Goal: Task Accomplishment & Management: Use online tool/utility

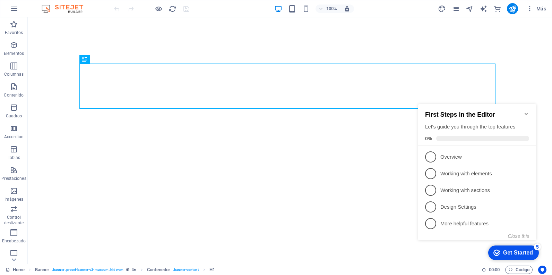
click at [524, 111] on icon "Minimize checklist" at bounding box center [527, 114] width 6 height 6
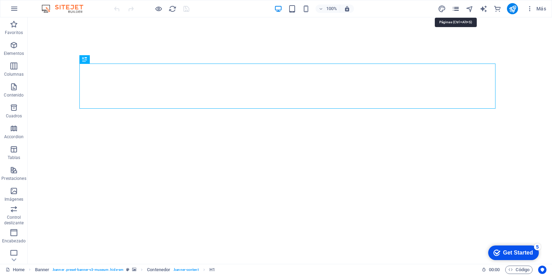
click at [458, 6] on icon "pages" at bounding box center [456, 9] width 8 height 8
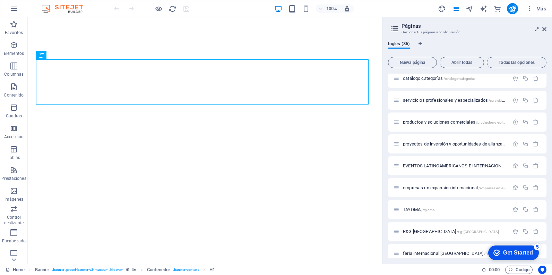
scroll to position [243, 0]
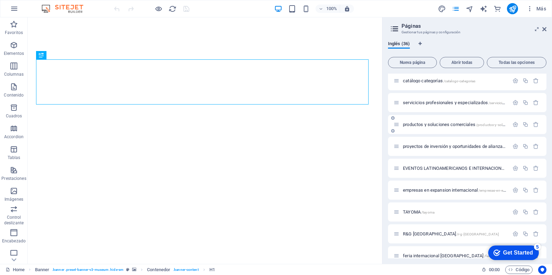
click at [428, 122] on span "productos y soluciones comerciales /productos-y-soluciones-comerciales" at bounding box center [469, 124] width 132 height 5
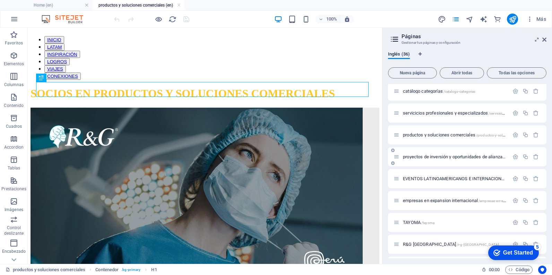
scroll to position [0, 0]
click at [546, 37] on icon at bounding box center [544, 40] width 4 height 6
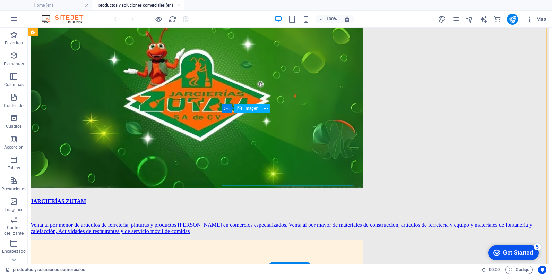
scroll to position [512, 0]
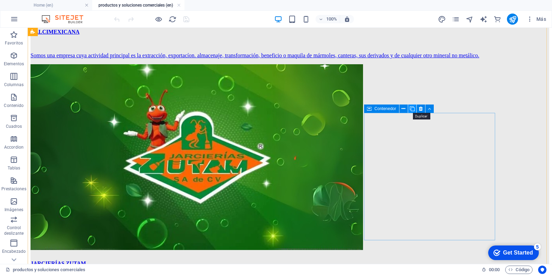
click at [412, 107] on icon at bounding box center [412, 108] width 5 height 7
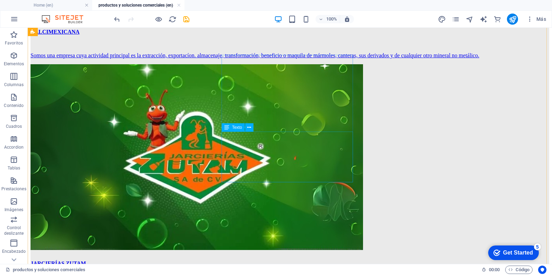
scroll to position [686, 0]
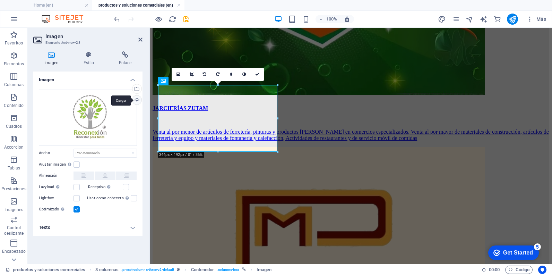
click at [136, 102] on div "Cargar" at bounding box center [136, 100] width 10 height 10
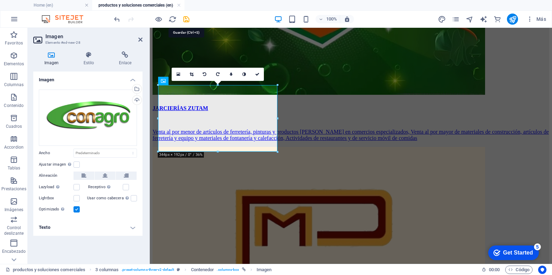
drag, startPoint x: 334, startPoint y: 43, endPoint x: 375, endPoint y: 138, distance: 103.6
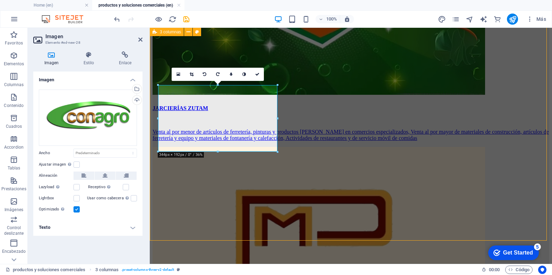
scroll to position [686, 0]
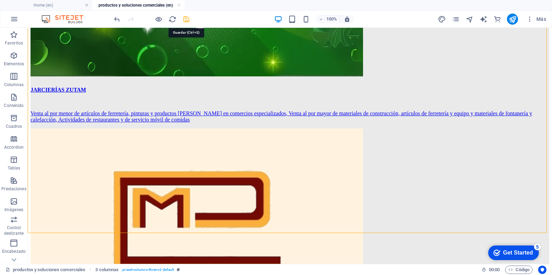
click at [187, 20] on icon "save" at bounding box center [186, 19] width 8 height 8
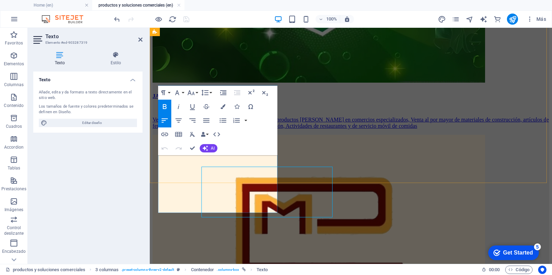
scroll to position [673, 0]
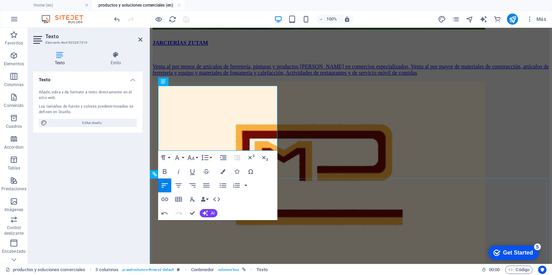
scroll to position [743, 0]
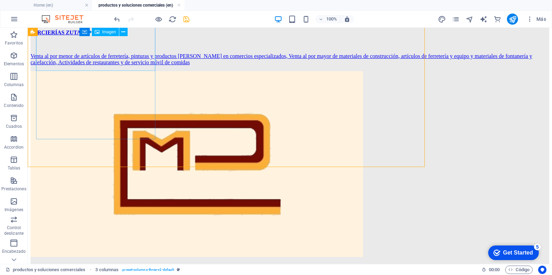
scroll to position [754, 0]
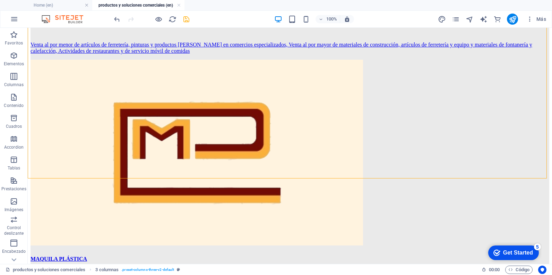
click at [188, 18] on icon "save" at bounding box center [186, 19] width 8 height 8
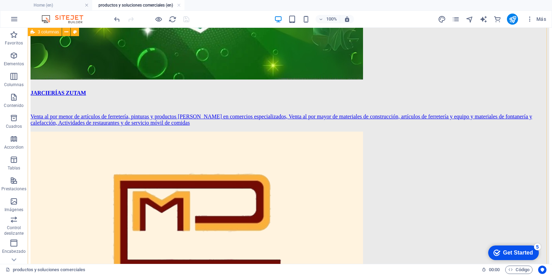
scroll to position [615, 0]
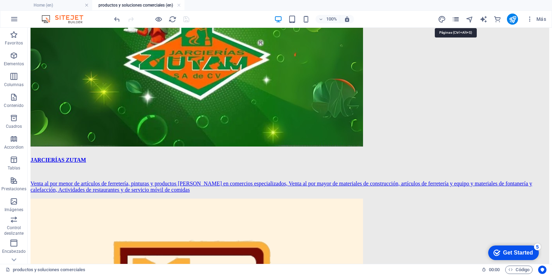
click at [455, 18] on icon "pages" at bounding box center [456, 19] width 8 height 8
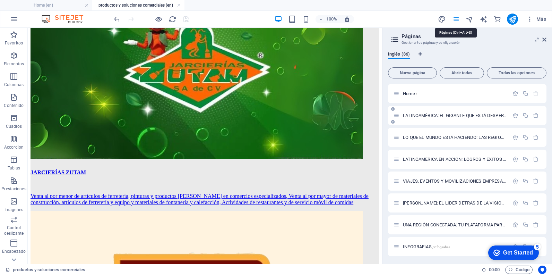
scroll to position [619, 0]
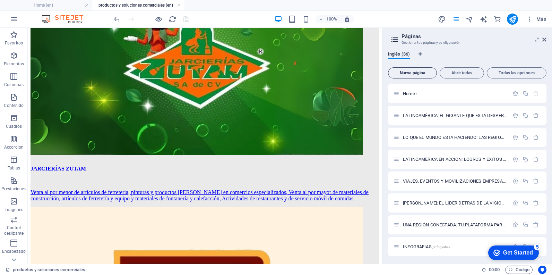
click at [408, 78] on button "Nueva página" at bounding box center [412, 72] width 49 height 11
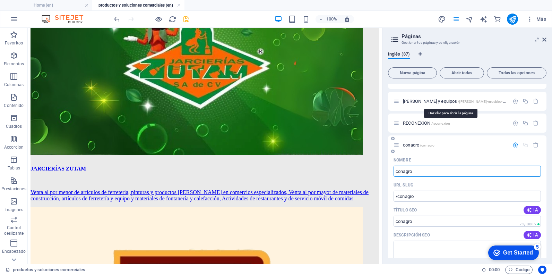
type input "conagro"
type input "/conagro"
click at [512, 146] on icon "button" at bounding box center [515, 145] width 6 height 6
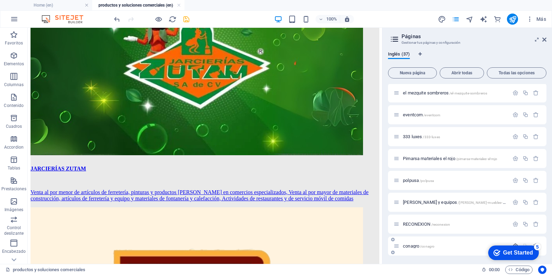
scroll to position [634, 0]
click at [189, 18] on icon "save" at bounding box center [186, 19] width 8 height 8
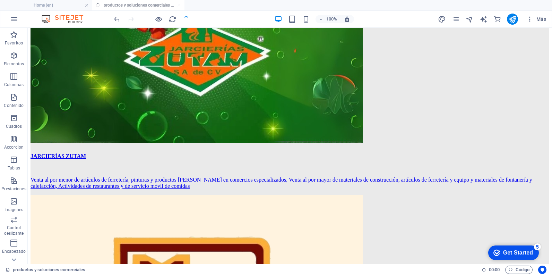
scroll to position [615, 0]
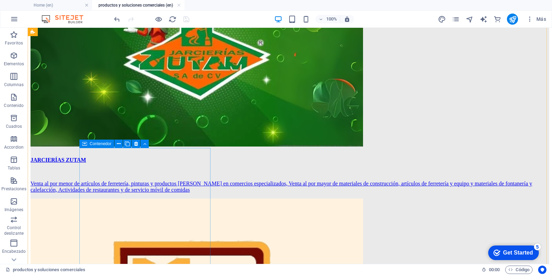
click at [86, 143] on icon at bounding box center [84, 143] width 5 height 8
select select "35"
select select
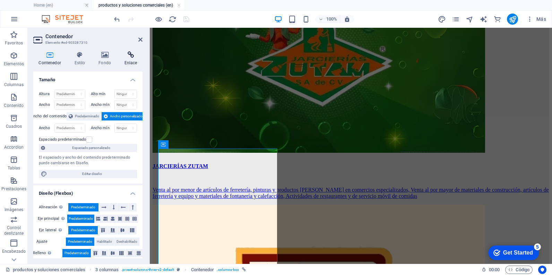
scroll to position [610, 0]
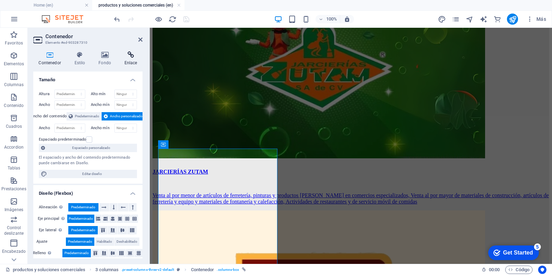
click at [123, 61] on h4 "Enlace" at bounding box center [131, 58] width 24 height 15
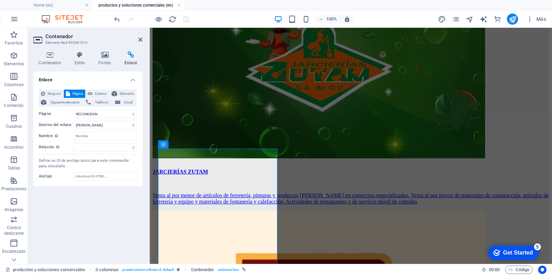
click at [89, 108] on div "Ninguno Página Externo Elemento Siguiente elemento Teléfono Email Página Home L…" at bounding box center [88, 120] width 98 height 62
click at [90, 110] on select "Home LATINOAMÉRICA: EL GIGANTE QUE ESTÁ DESPERTANDO LO QUE EL MUNDO ESTÁ HACIEN…" at bounding box center [105, 114] width 63 height 8
select select "36"
click at [74, 110] on select "Home LATINOAMÉRICA: EL GIGANTE QUE ESTÁ DESPERTANDO LO QUE EL MUNDO ESTÁ HACIEN…" at bounding box center [105, 114] width 63 height 8
click at [184, 21] on icon "save" at bounding box center [186, 19] width 8 height 8
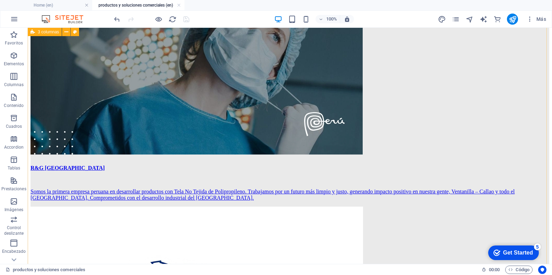
scroll to position [0, 0]
